Goal: Check status: Check status

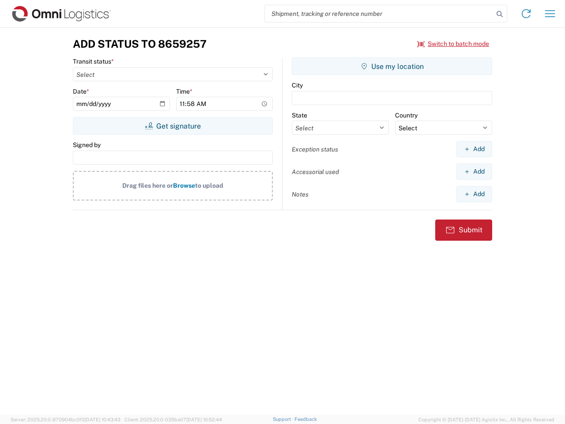
click at [379, 14] on input "search" at bounding box center [379, 13] width 229 height 17
click at [500, 14] on icon at bounding box center [500, 14] width 12 height 12
click at [526, 14] on icon at bounding box center [526, 14] width 14 height 14
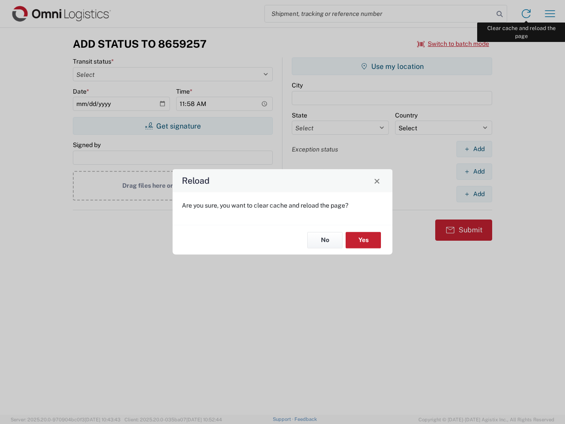
click at [550, 14] on div "Reload Are you sure, you want to clear cache and reload the page? No Yes" at bounding box center [282, 212] width 565 height 424
click at [453, 44] on div "Reload Are you sure, you want to clear cache and reload the page? No Yes" at bounding box center [282, 212] width 565 height 424
click at [173, 126] on div "Reload Are you sure, you want to clear cache and reload the page? No Yes" at bounding box center [282, 212] width 565 height 424
click at [392, 66] on div "Reload Are you sure, you want to clear cache and reload the page? No Yes" at bounding box center [282, 212] width 565 height 424
click at [474, 149] on div "Reload Are you sure, you want to clear cache and reload the page? No Yes" at bounding box center [282, 212] width 565 height 424
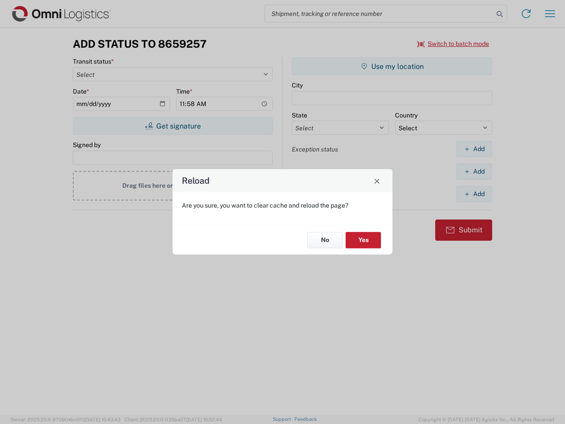
click at [474, 171] on div "Reload Are you sure, you want to clear cache and reload the page? No Yes" at bounding box center [282, 212] width 565 height 424
click at [474, 194] on div "Reload Are you sure, you want to clear cache and reload the page? No Yes" at bounding box center [282, 212] width 565 height 424
